Goal: Task Accomplishment & Management: Use online tool/utility

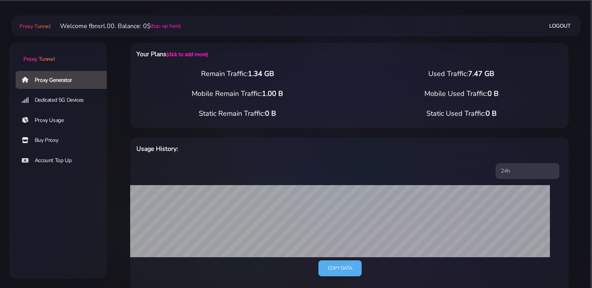
select select "static"
select select "IT"
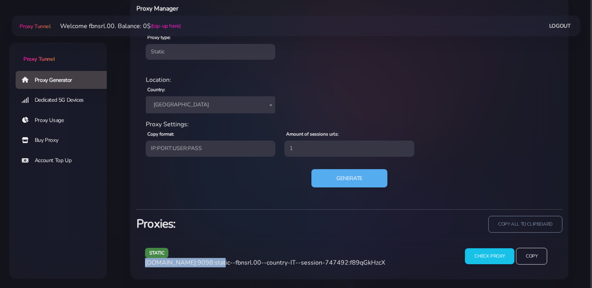
drag, startPoint x: 213, startPoint y: 262, endPoint x: 146, endPoint y: 266, distance: 66.7
click at [146, 266] on span "[DOMAIN_NAME]:9098:static--fbnsrl.00--country-IT--session-747492:f89qGkHzcX" at bounding box center [265, 262] width 240 height 9
copy span "[DOMAIN_NAME]:9098"
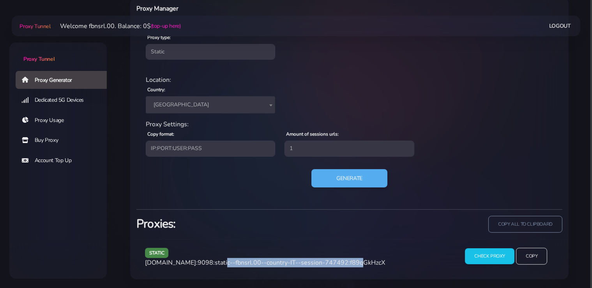
drag, startPoint x: 345, startPoint y: 261, endPoint x: 215, endPoint y: 264, distance: 130.2
click at [215, 264] on span "[DOMAIN_NAME]:9098:static--fbnsrl.00--country-IT--session-747492:f89qGkHzcX" at bounding box center [265, 262] width 240 height 9
copy span "static--fbnsrl.00--country-IT--session-747492"
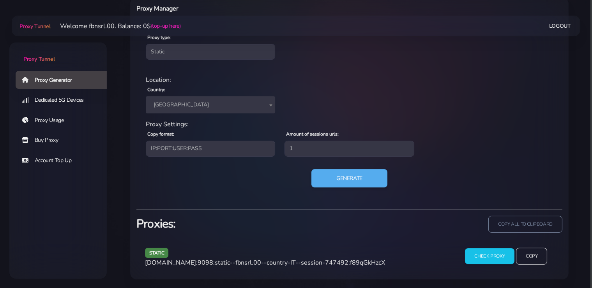
click at [359, 262] on span "[DOMAIN_NAME]:9098:static--fbnsrl.00--country-IT--session-747492:f89qGkHzcX" at bounding box center [265, 262] width 240 height 9
copy span "f89qGkHzcX"
